Goal: Check status: Check status

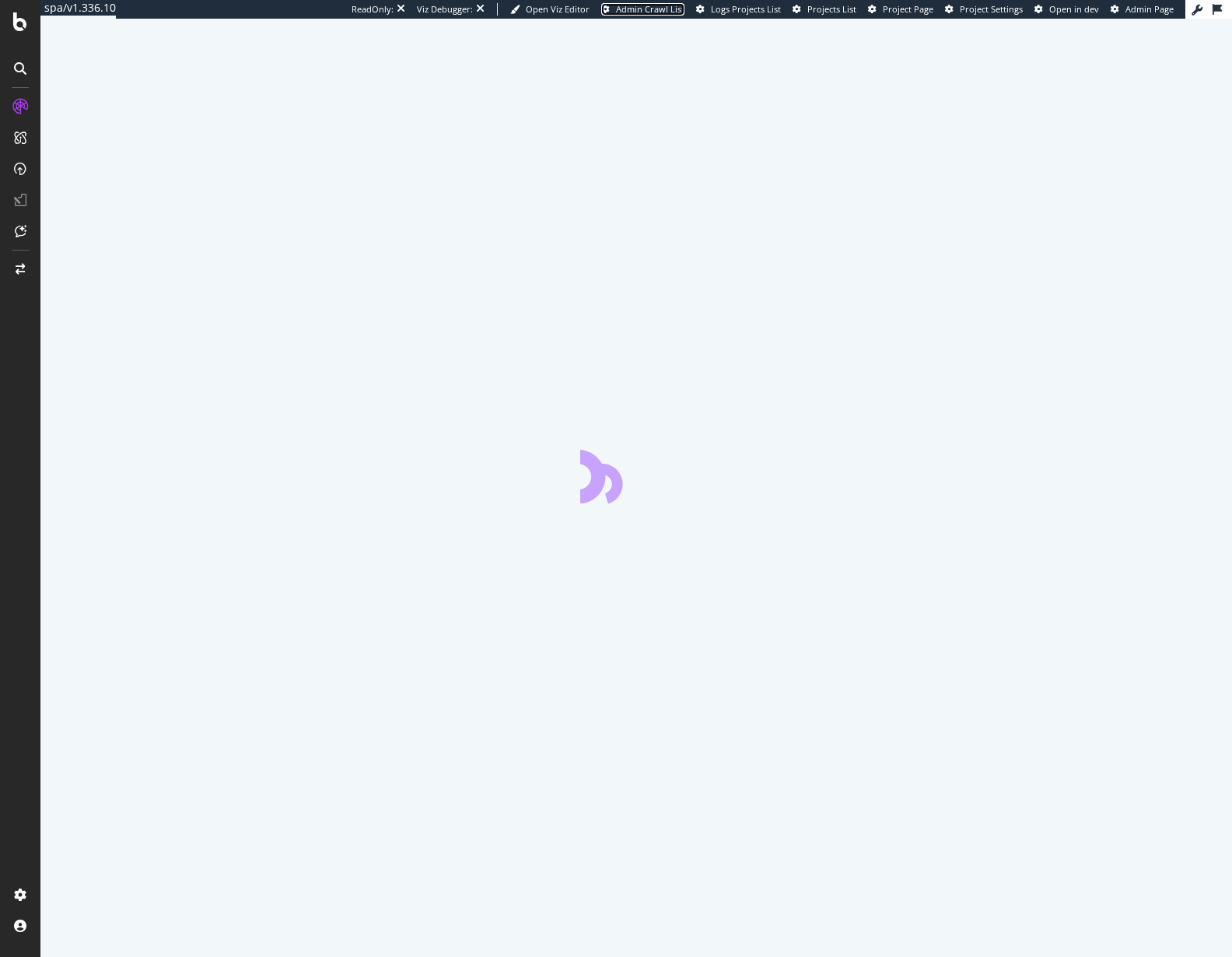
click at [684, 13] on span "Admin Crawl List" at bounding box center [650, 8] width 68 height 12
click at [933, 9] on span "Project Page" at bounding box center [908, 8] width 50 height 12
click at [684, 3] on span "Admin Crawl List" at bounding box center [650, 8] width 68 height 12
